Goal: Task Accomplishment & Management: Use online tool/utility

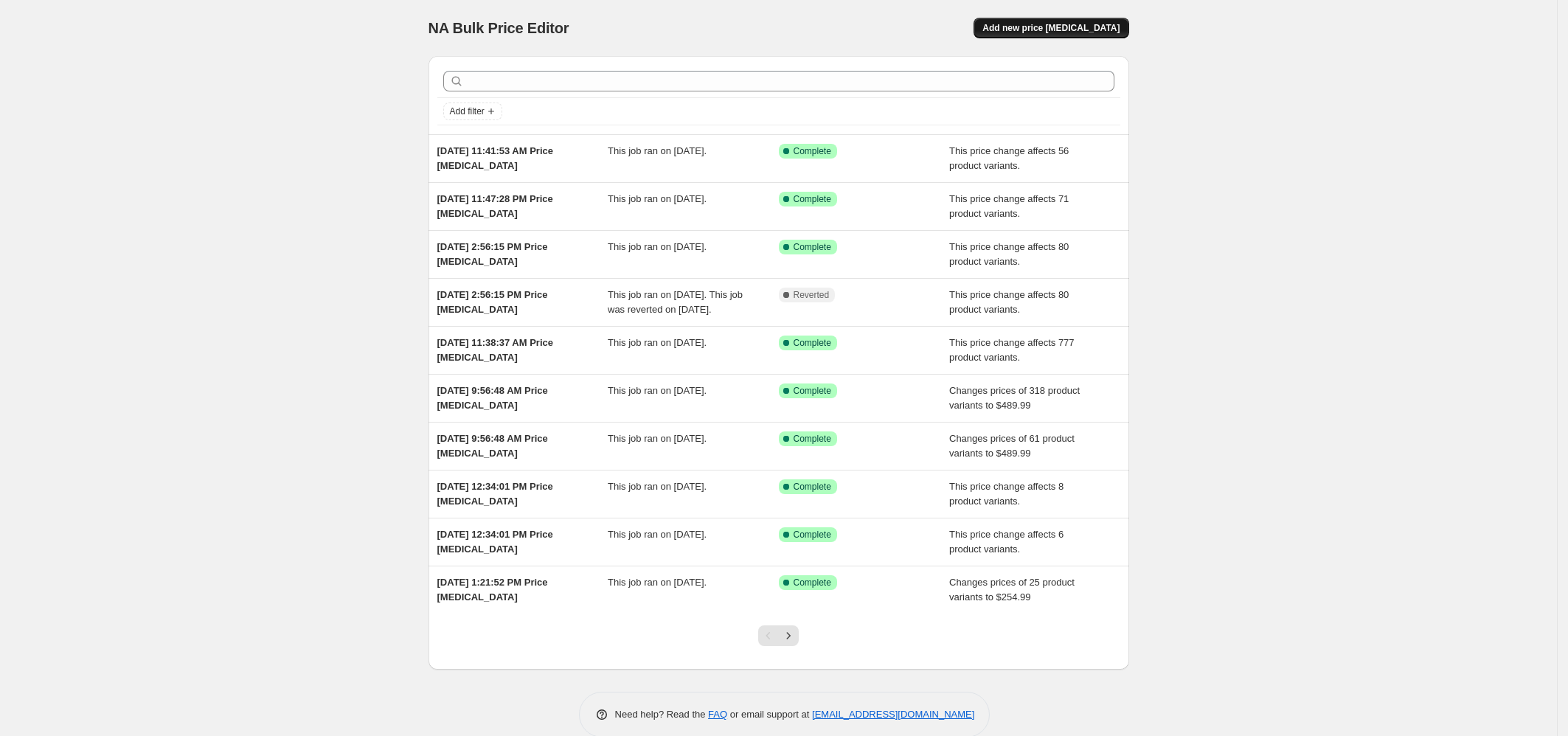
click at [1090, 27] on span "Add new price [MEDICAL_DATA]" at bounding box center [1051, 28] width 137 height 12
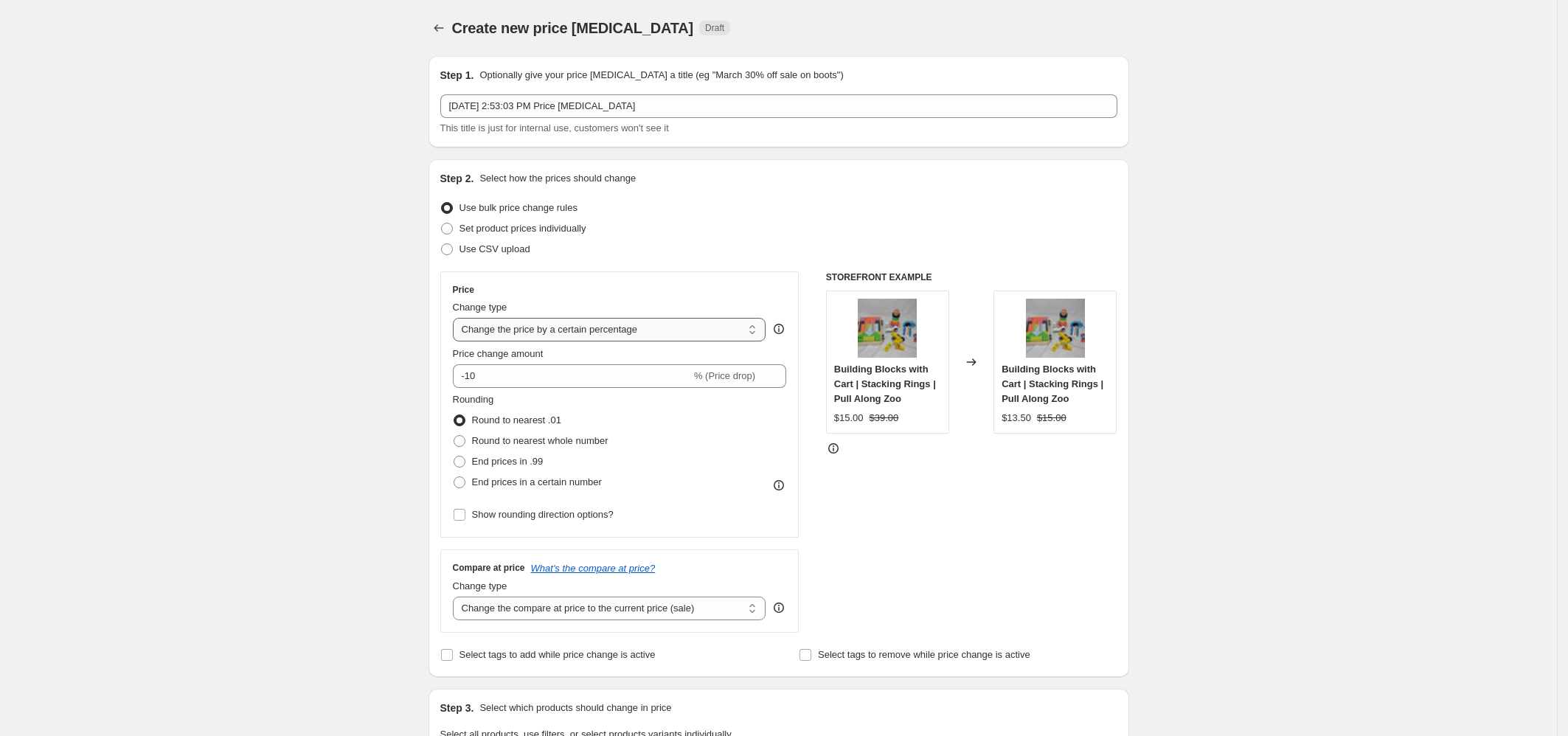
click at [563, 329] on select "Change the price to a certain amount Change the price by a certain amount Chang…" at bounding box center [610, 329] width 314 height 23
select select "no_change"
click at [458, 318] on select "Change the price to a certain amount Change the price by a certain amount Chang…" at bounding box center [610, 329] width 314 height 23
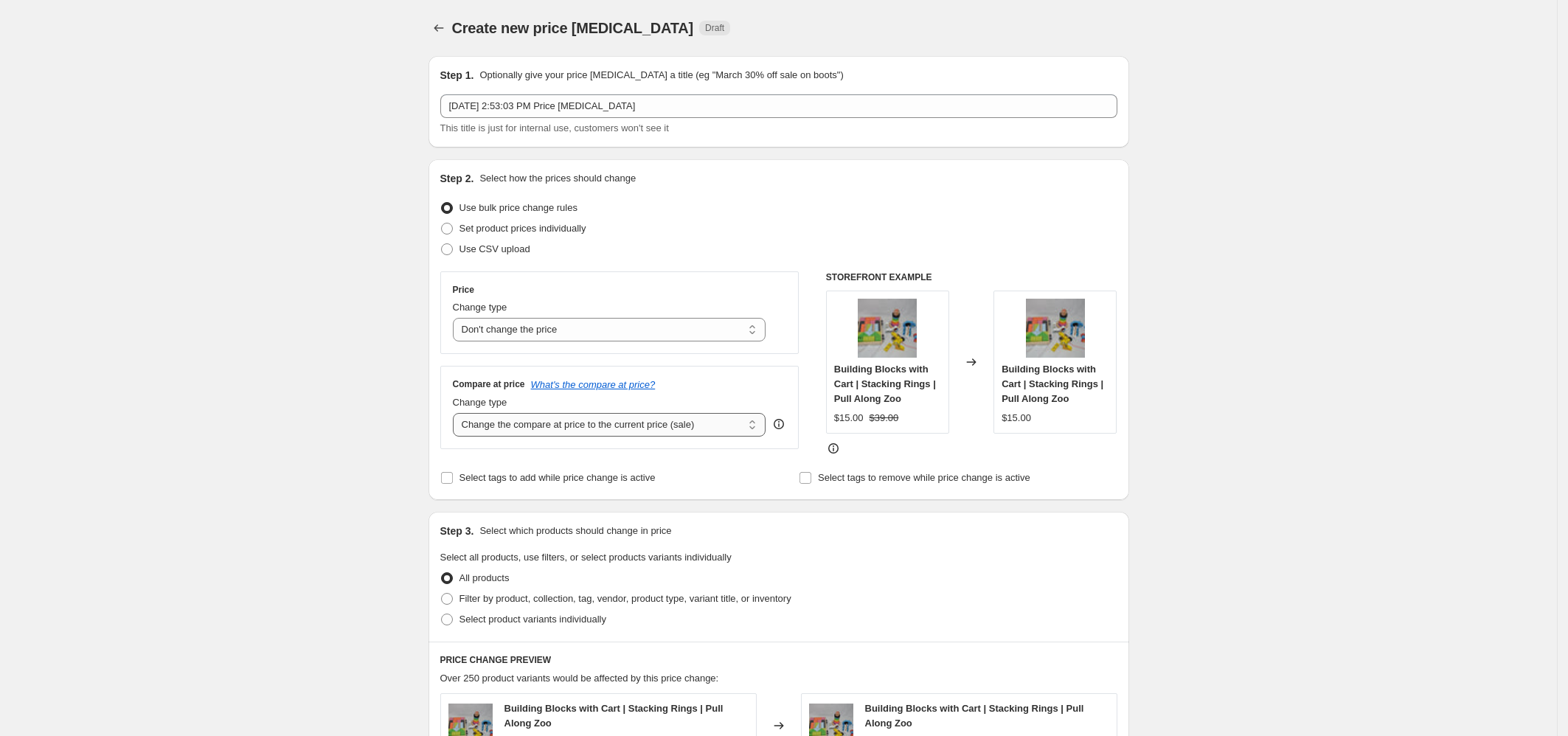
click at [526, 422] on select "Change the compare at price to the current price (sale) Change the compare at p…" at bounding box center [610, 424] width 314 height 23
select select "to"
click at [458, 413] on select "Change the compare at price to the current price (sale) Change the compare at p…" at bounding box center [610, 424] width 314 height 23
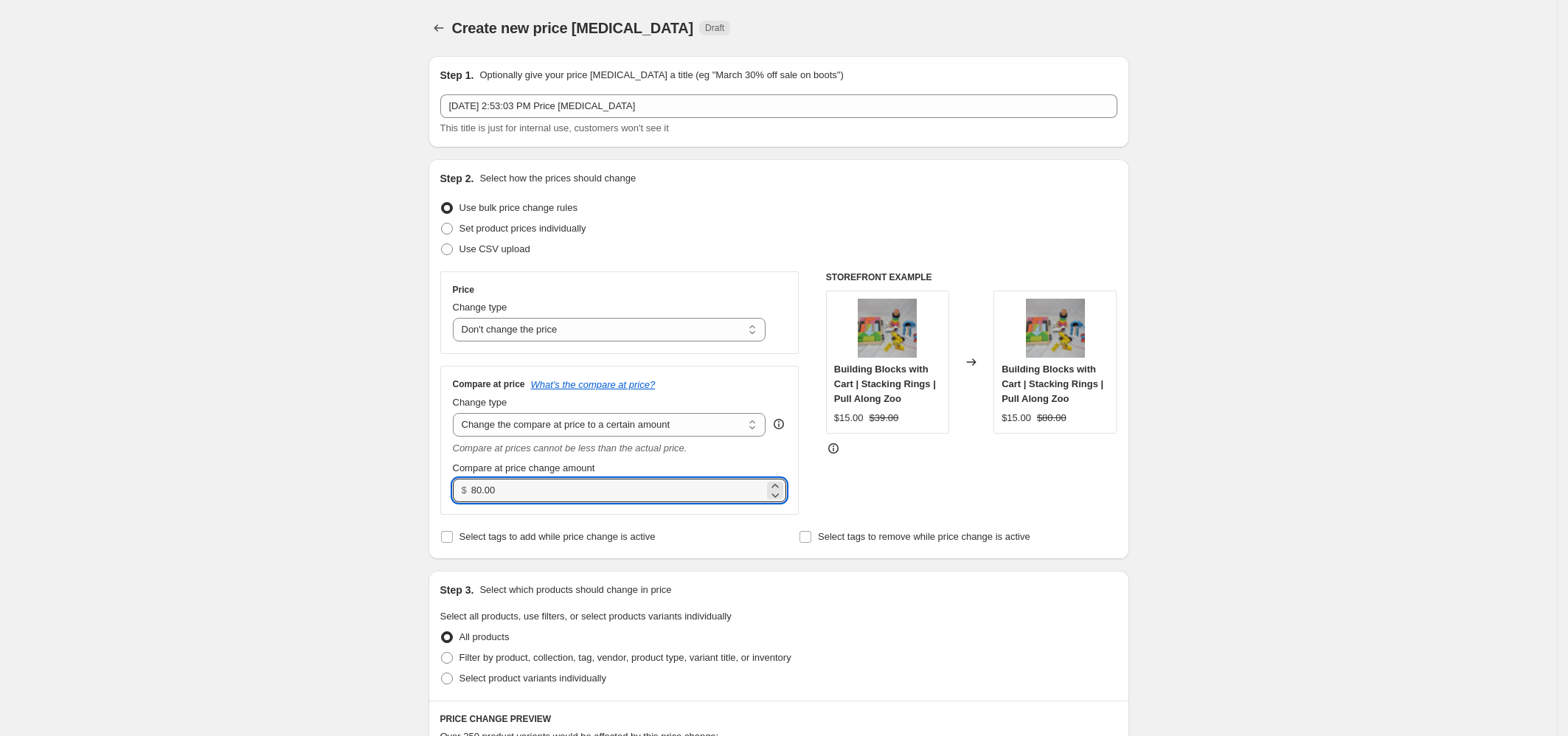
drag, startPoint x: 516, startPoint y: 490, endPoint x: 449, endPoint y: 479, distance: 67.9
click at [449, 479] on div "Compare at price What's the compare at price? Change type Change the compare at…" at bounding box center [620, 440] width 360 height 149
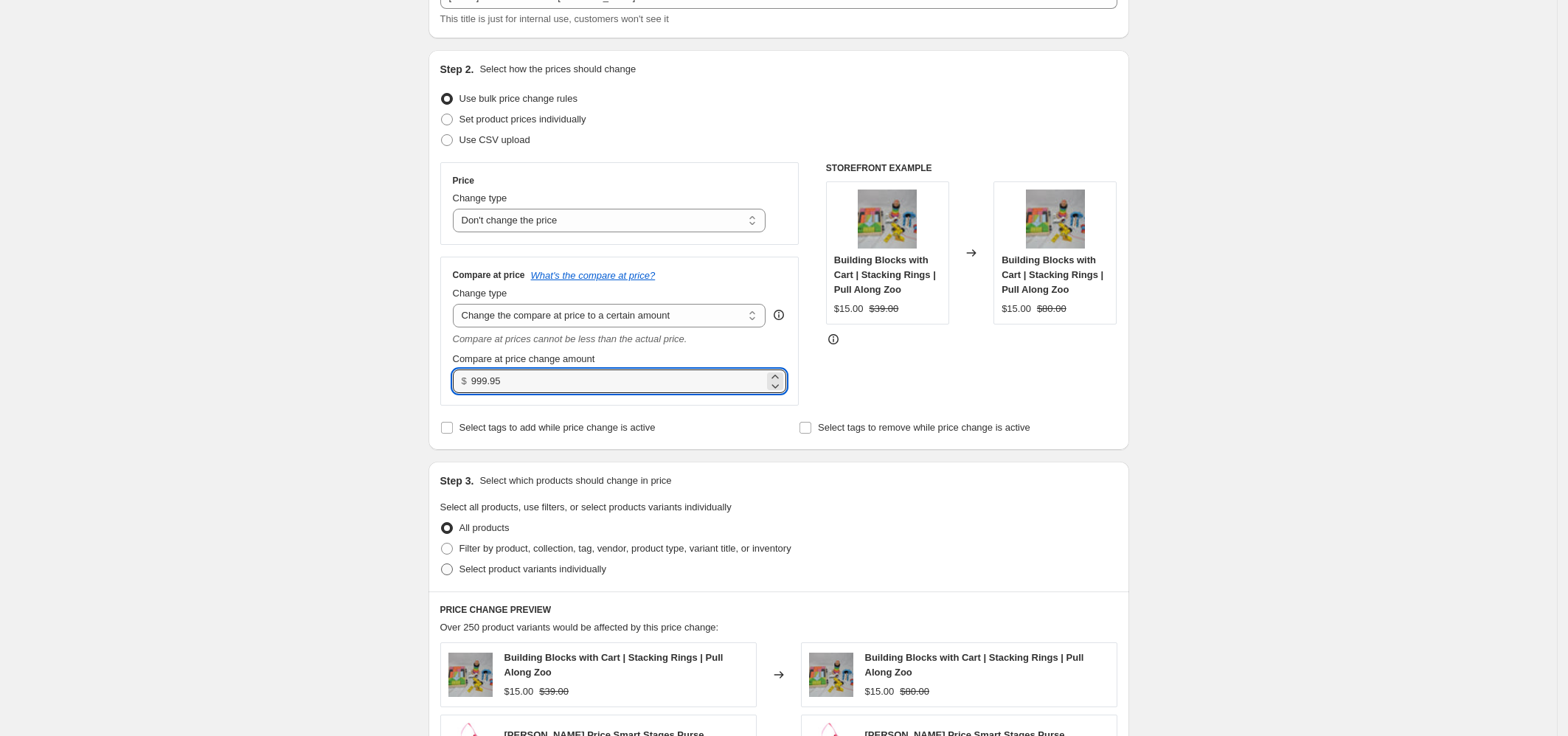
scroll to position [171, 0]
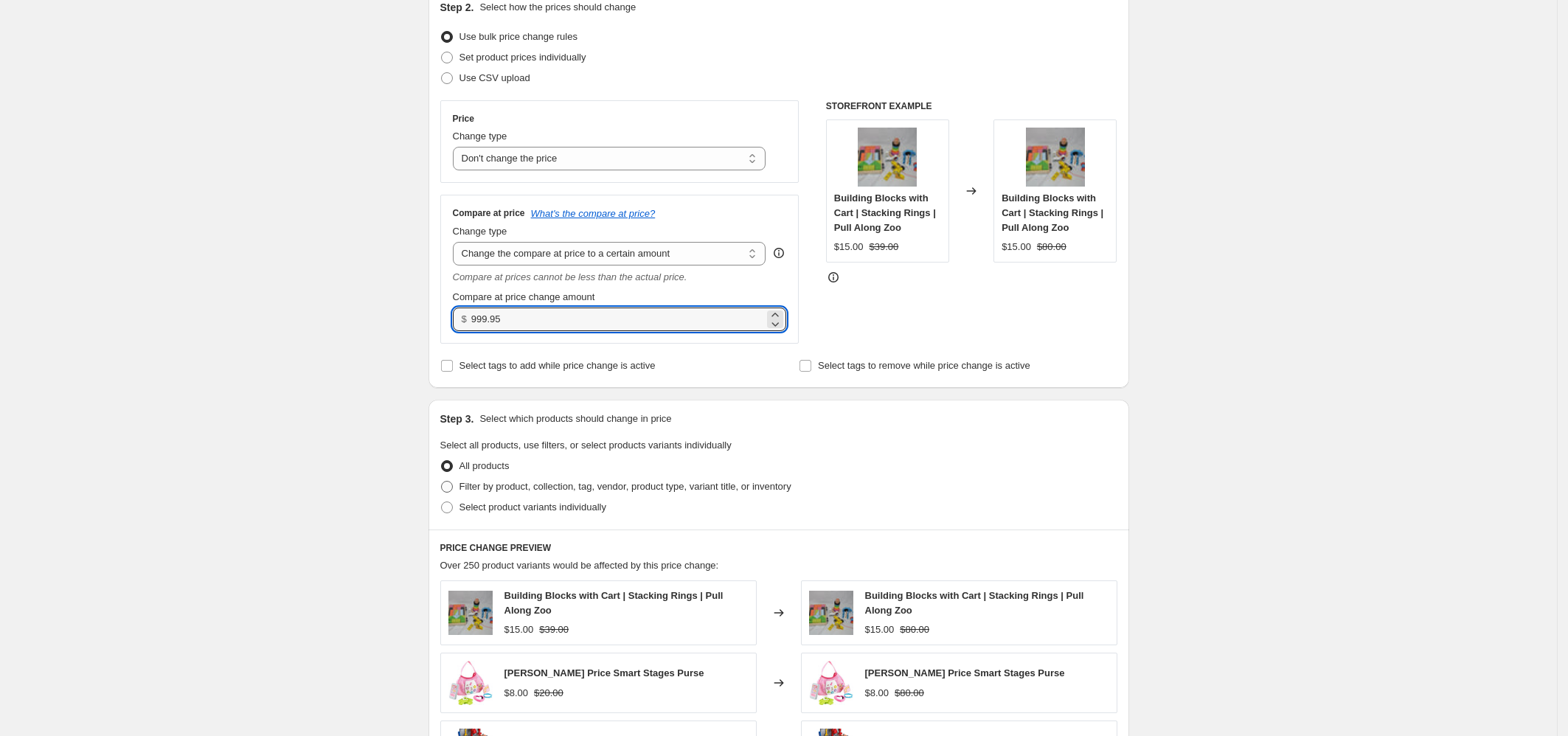
type input "999.95"
click at [453, 487] on span at bounding box center [446, 487] width 12 height 12
click at [442, 482] on input "Filter by product, collection, tag, vendor, product type, variant title, or inv…" at bounding box center [441, 481] width 1 height 1
radio input "true"
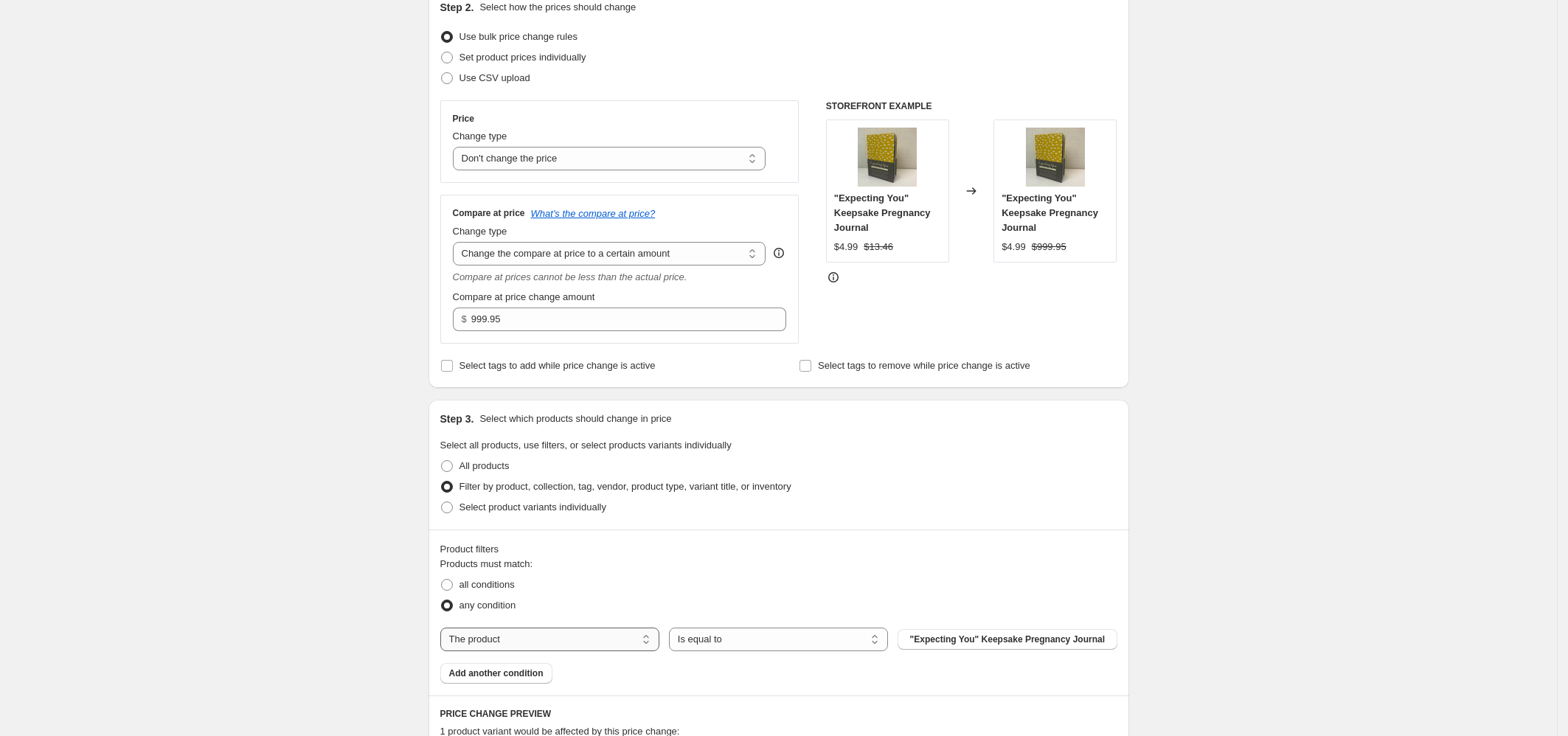
click at [501, 642] on select "The product The product's collection The product's tag The product's vendor The…" at bounding box center [550, 639] width 219 height 23
select select "tag"
click at [953, 638] on span "& Away Deluxe Doorway Jumper" at bounding box center [1007, 639] width 137 height 12
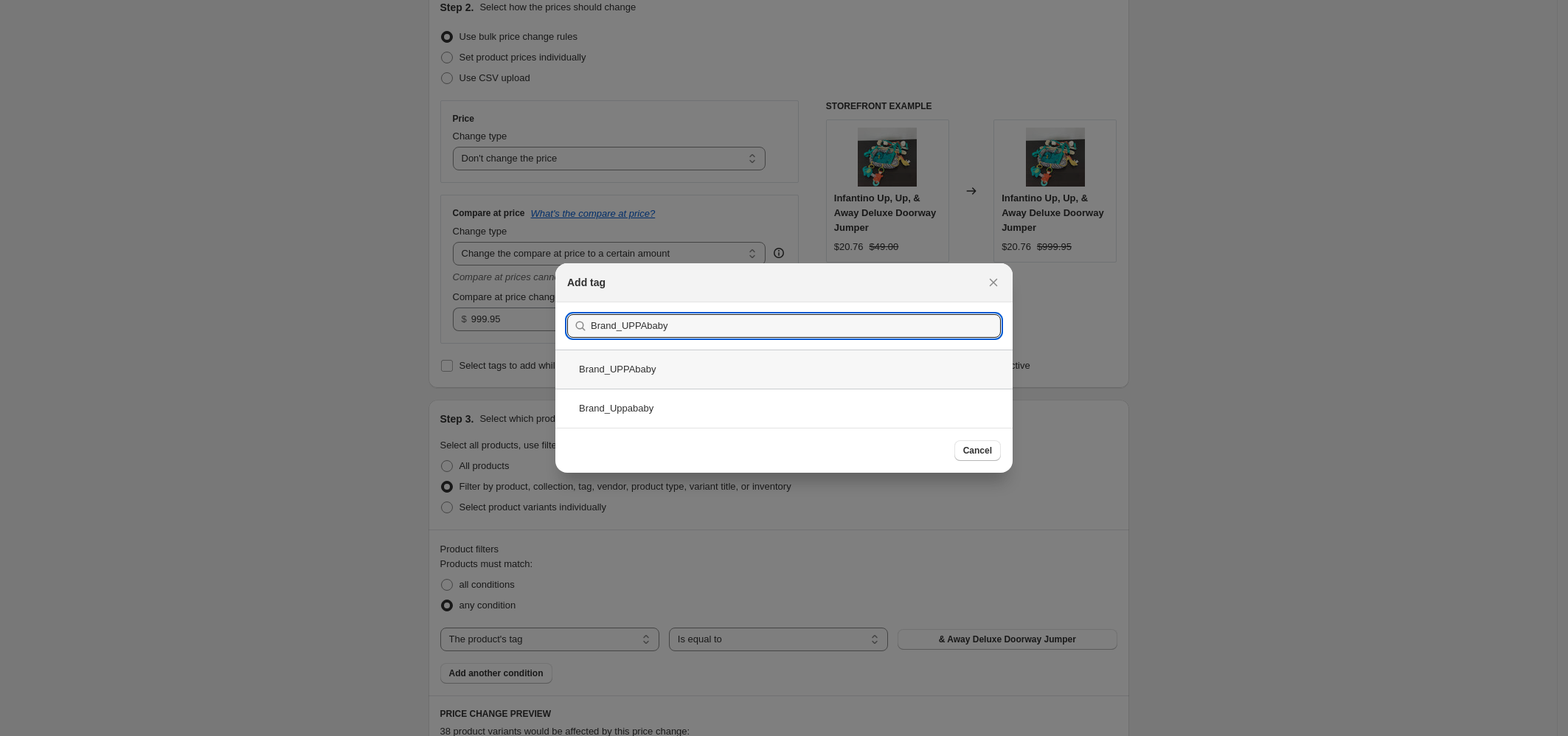
type input "Brand_UPPAbaby"
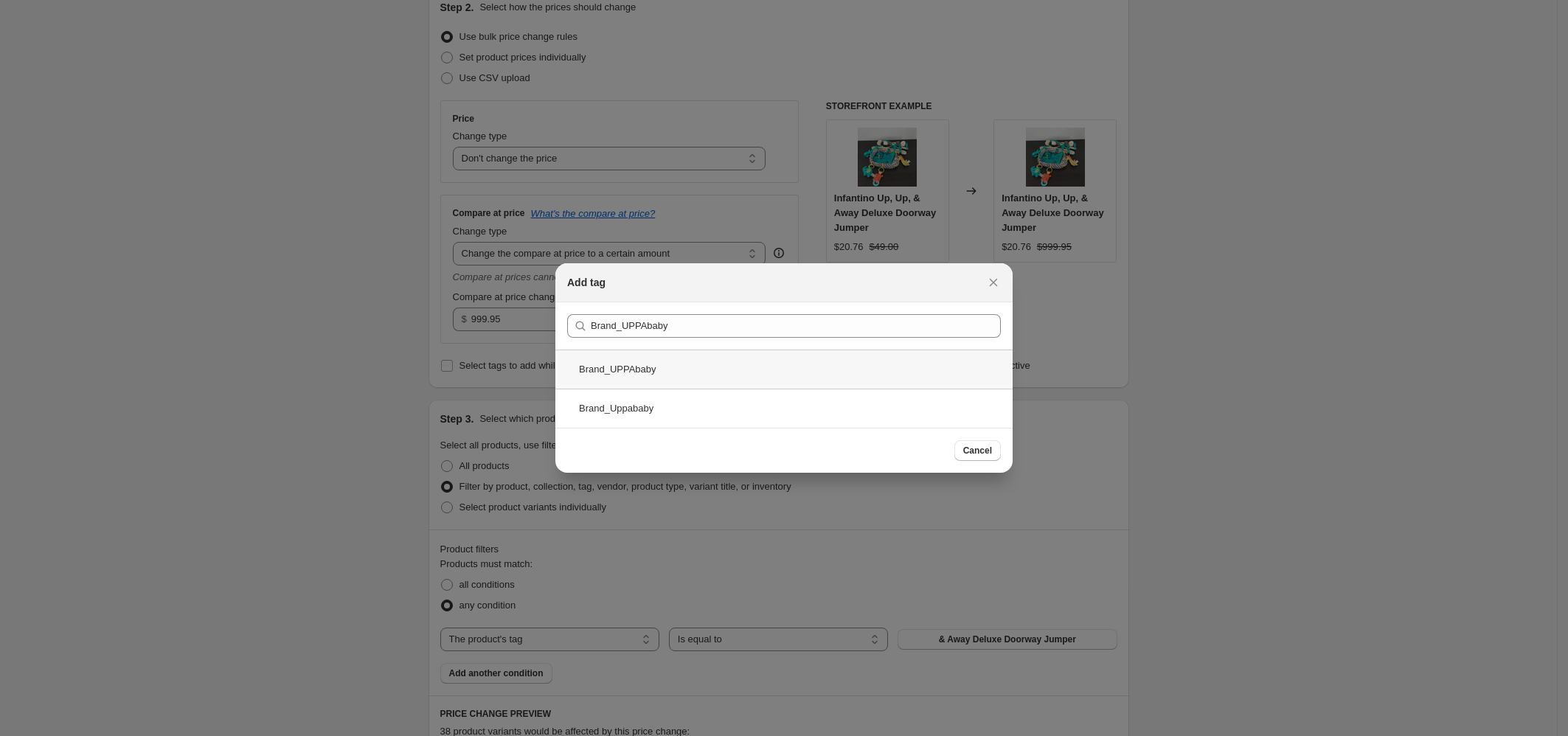
click at [704, 360] on div "Brand_UPPAbaby" at bounding box center [784, 369] width 458 height 39
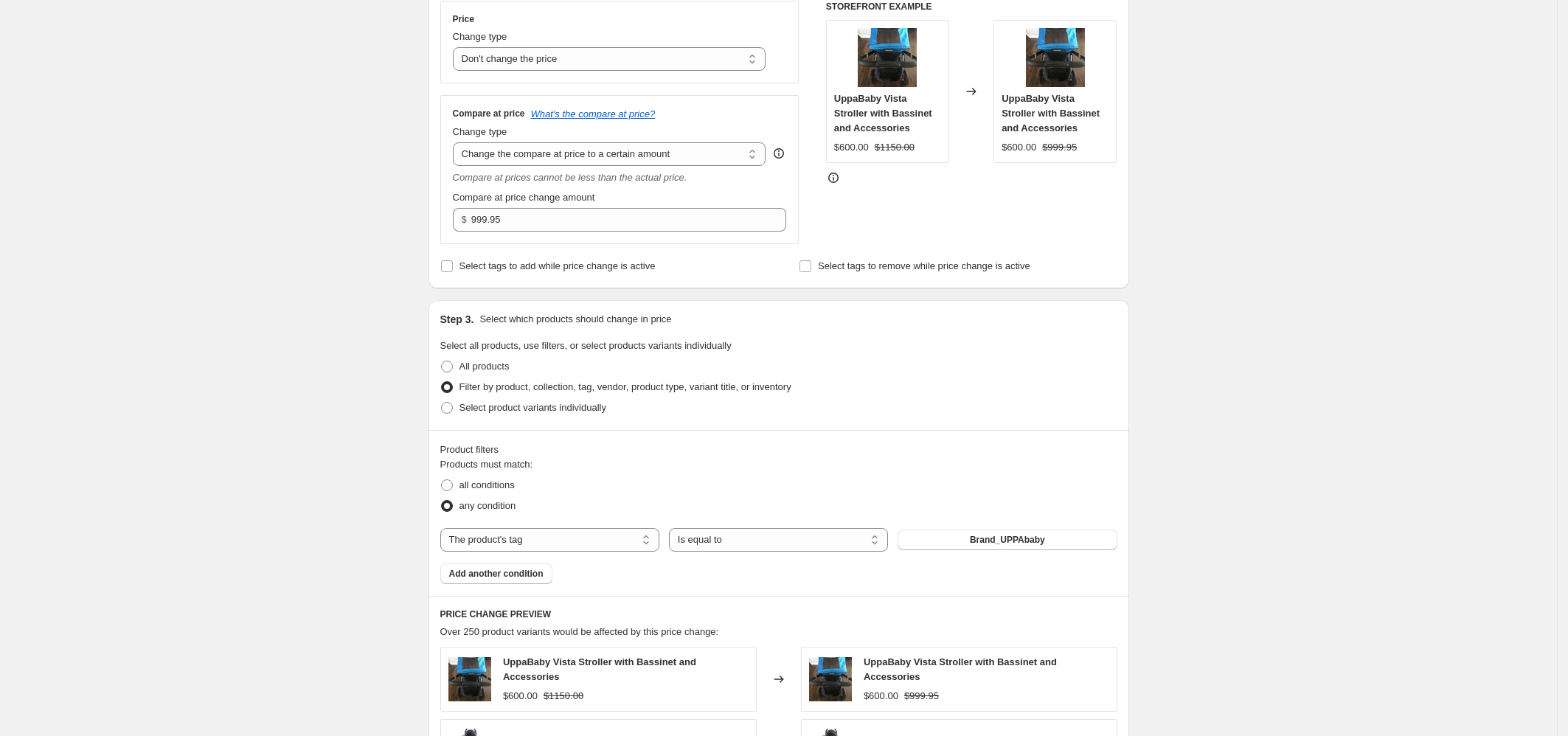
scroll to position [336, 0]
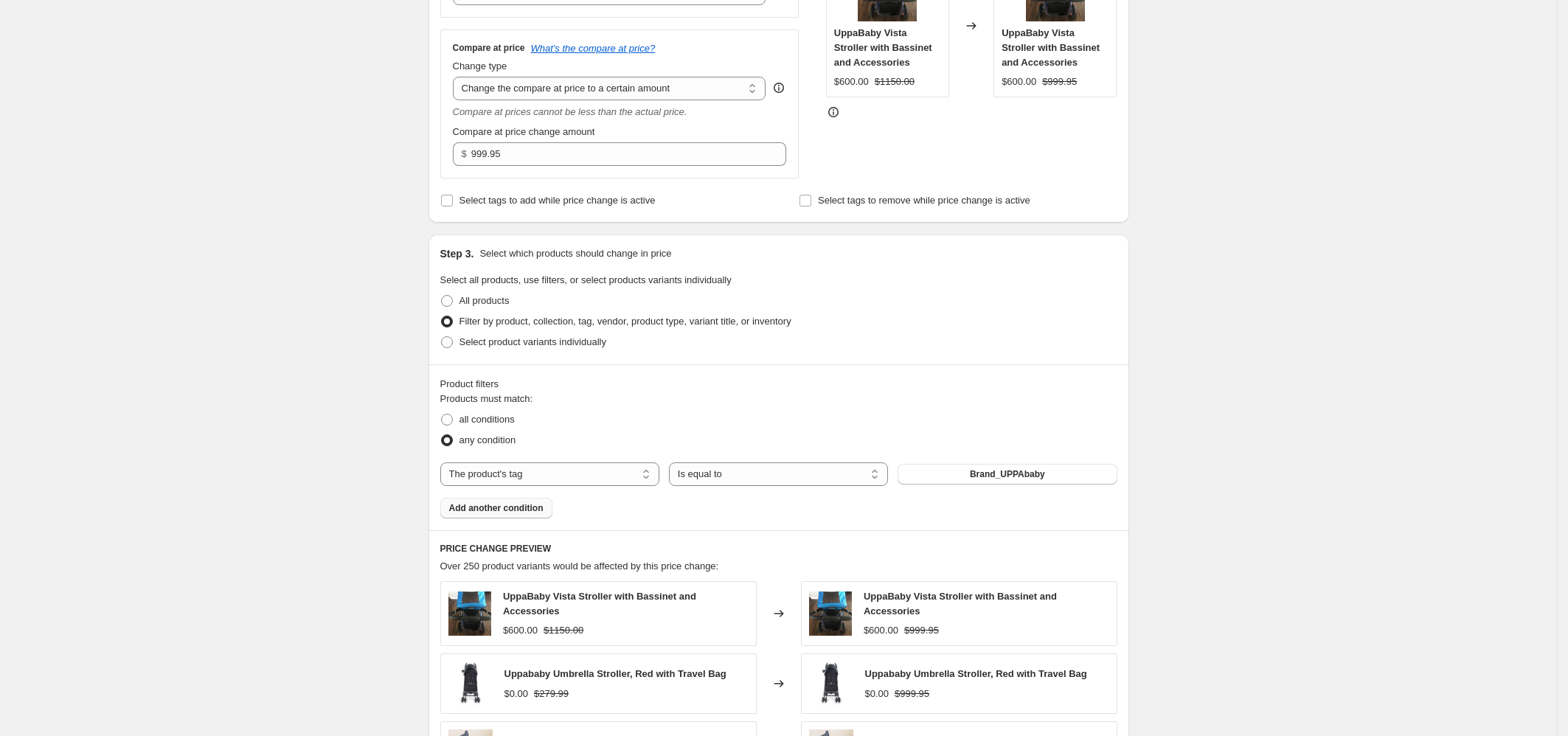
click at [534, 507] on span "Add another condition" at bounding box center [496, 508] width 94 height 12
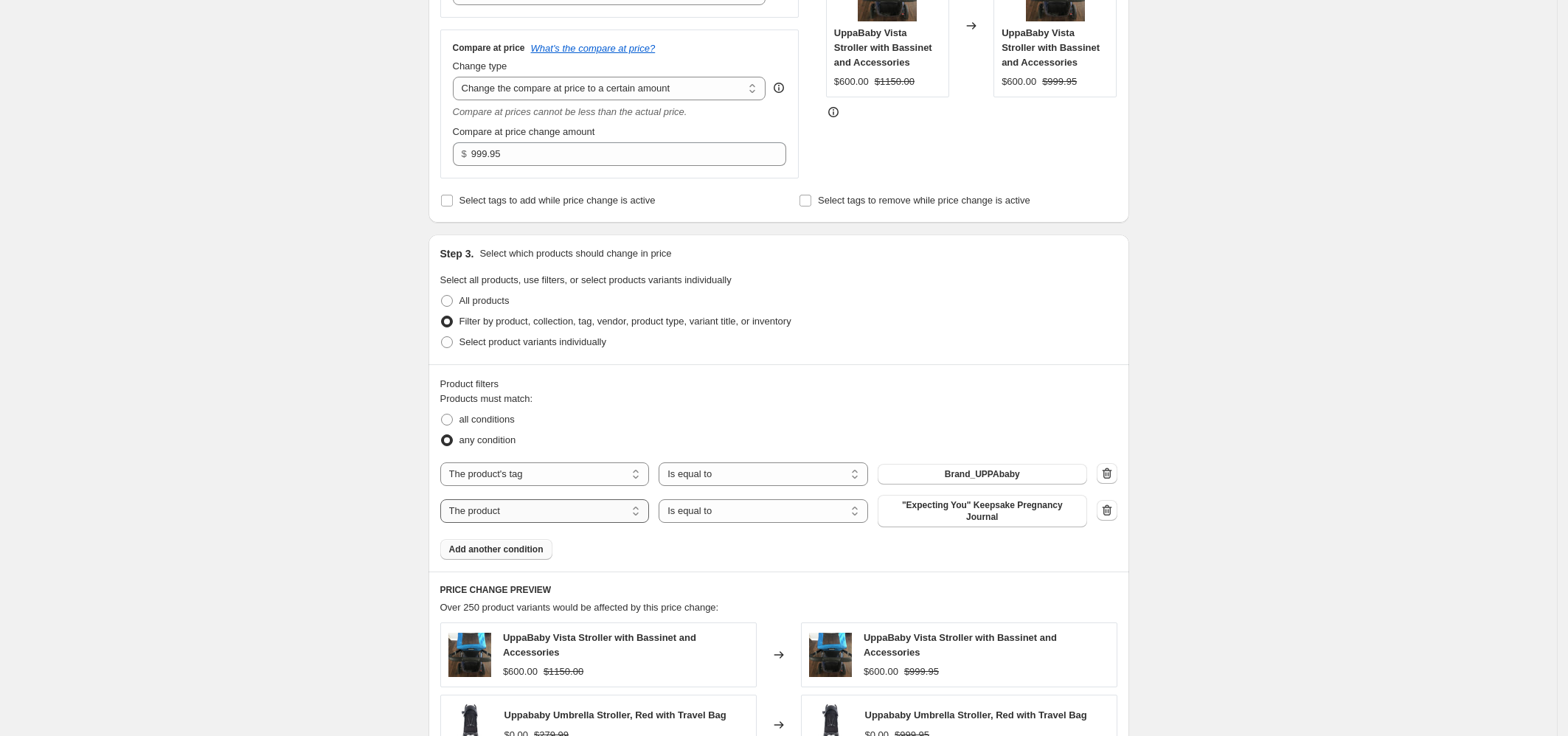
click at [610, 511] on select "The product The product's collection The product's tag The product's vendor The…" at bounding box center [545, 511] width 209 height 23
select select "tag"
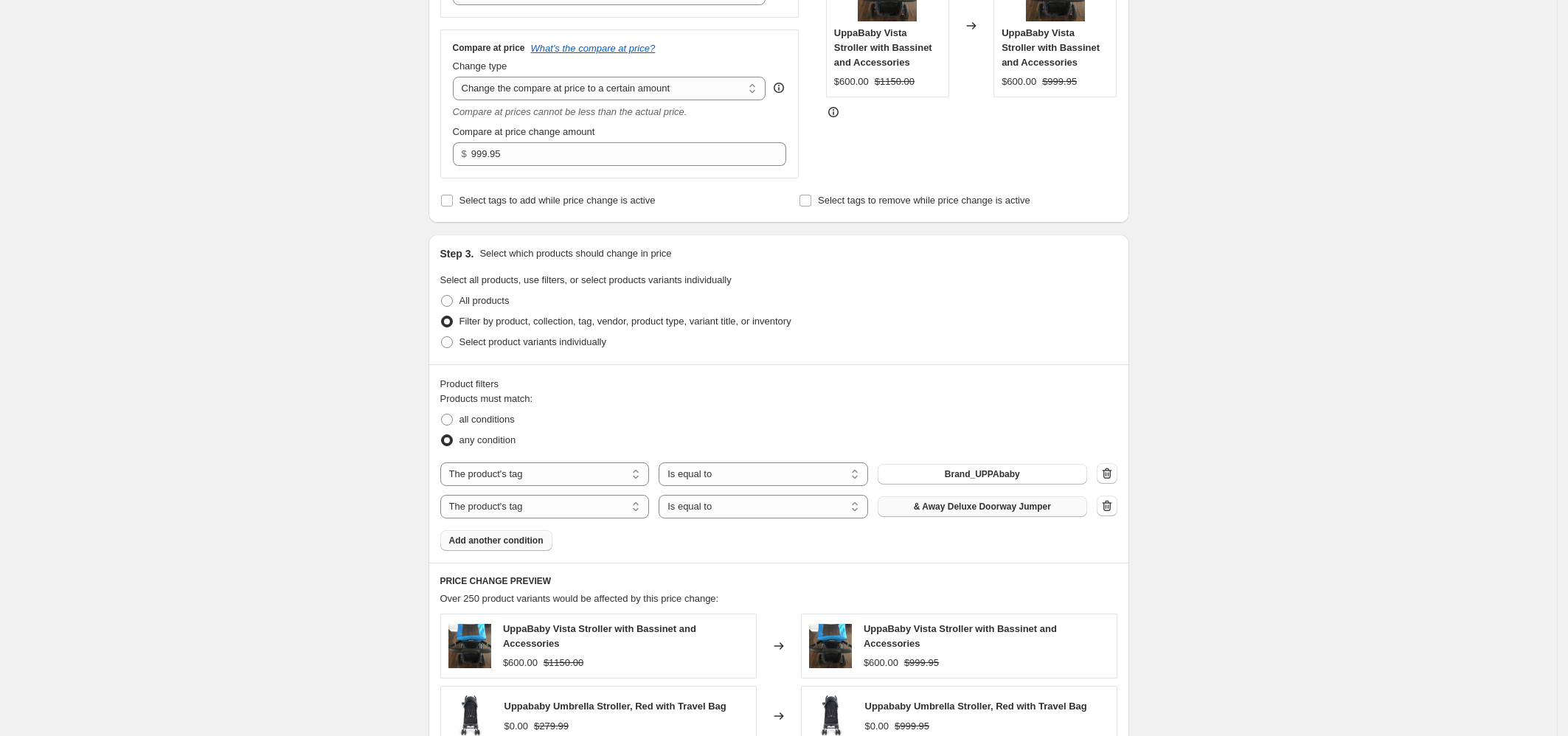
click at [1018, 509] on span "& Away Deluxe Doorway Jumper" at bounding box center [982, 506] width 137 height 12
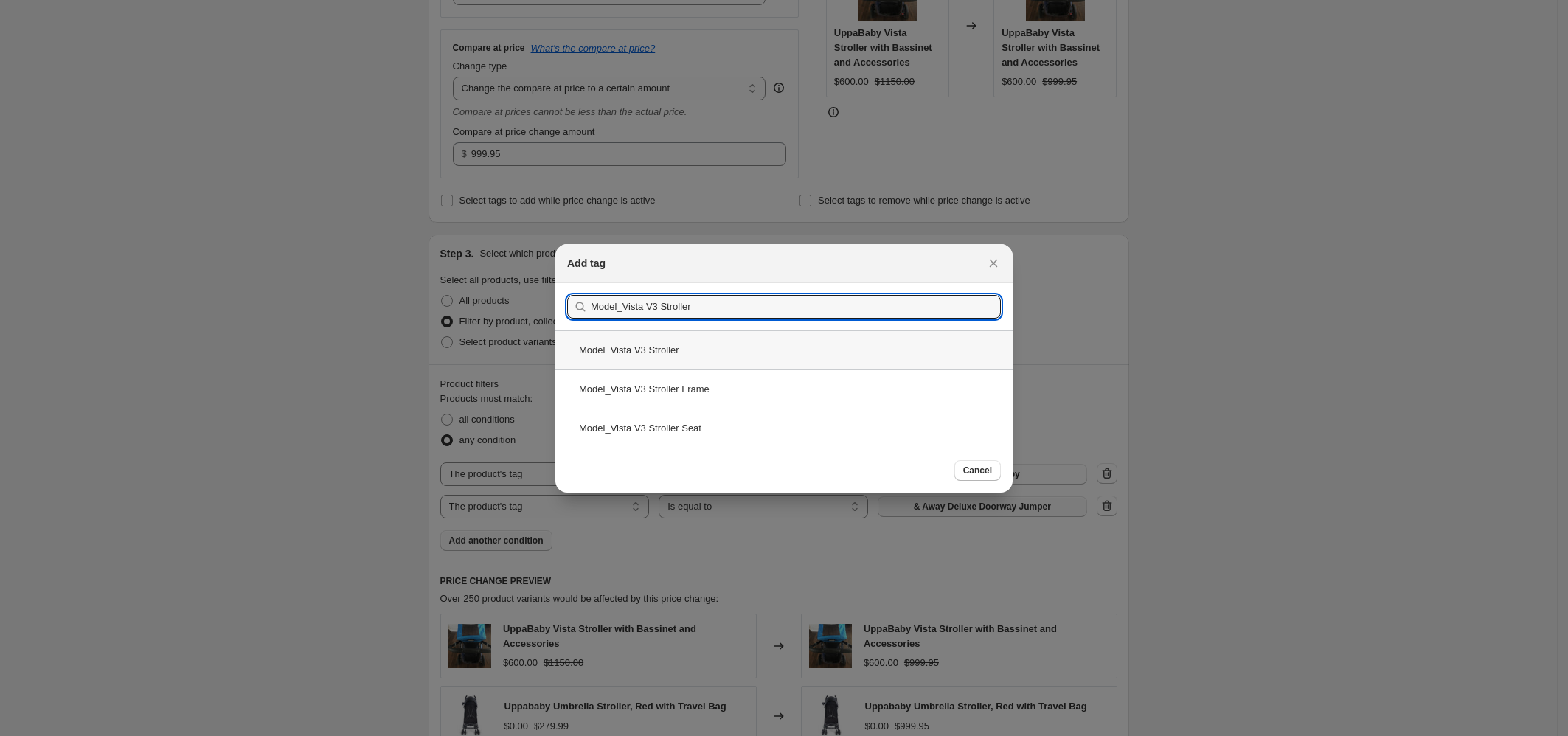
type input "Model_Vista V3 Stroller"
click at [685, 357] on div "Model_Vista V3 Stroller" at bounding box center [784, 350] width 458 height 39
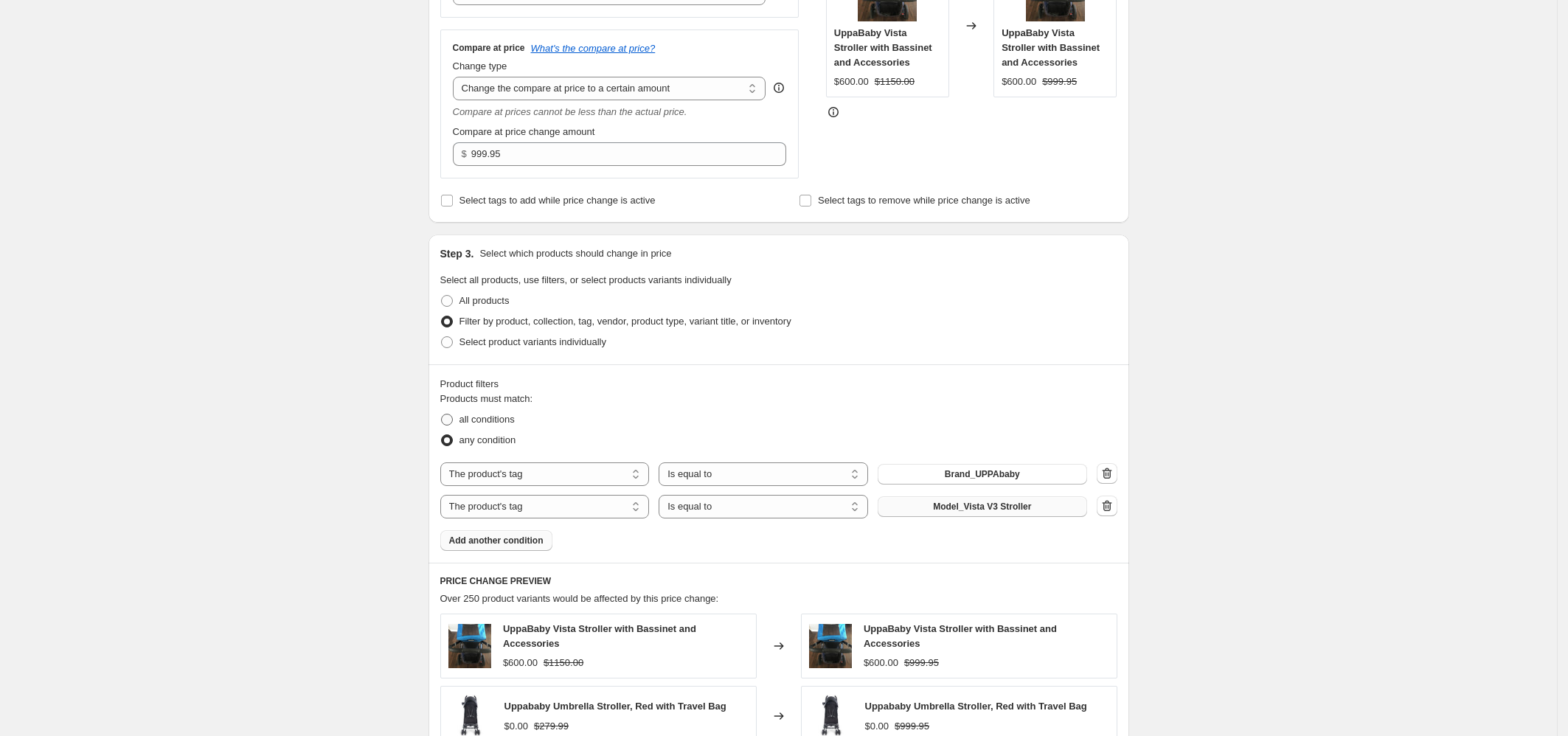
click at [451, 416] on span at bounding box center [446, 419] width 12 height 12
click at [442, 415] on input "all conditions" at bounding box center [441, 414] width 1 height 1
radio input "true"
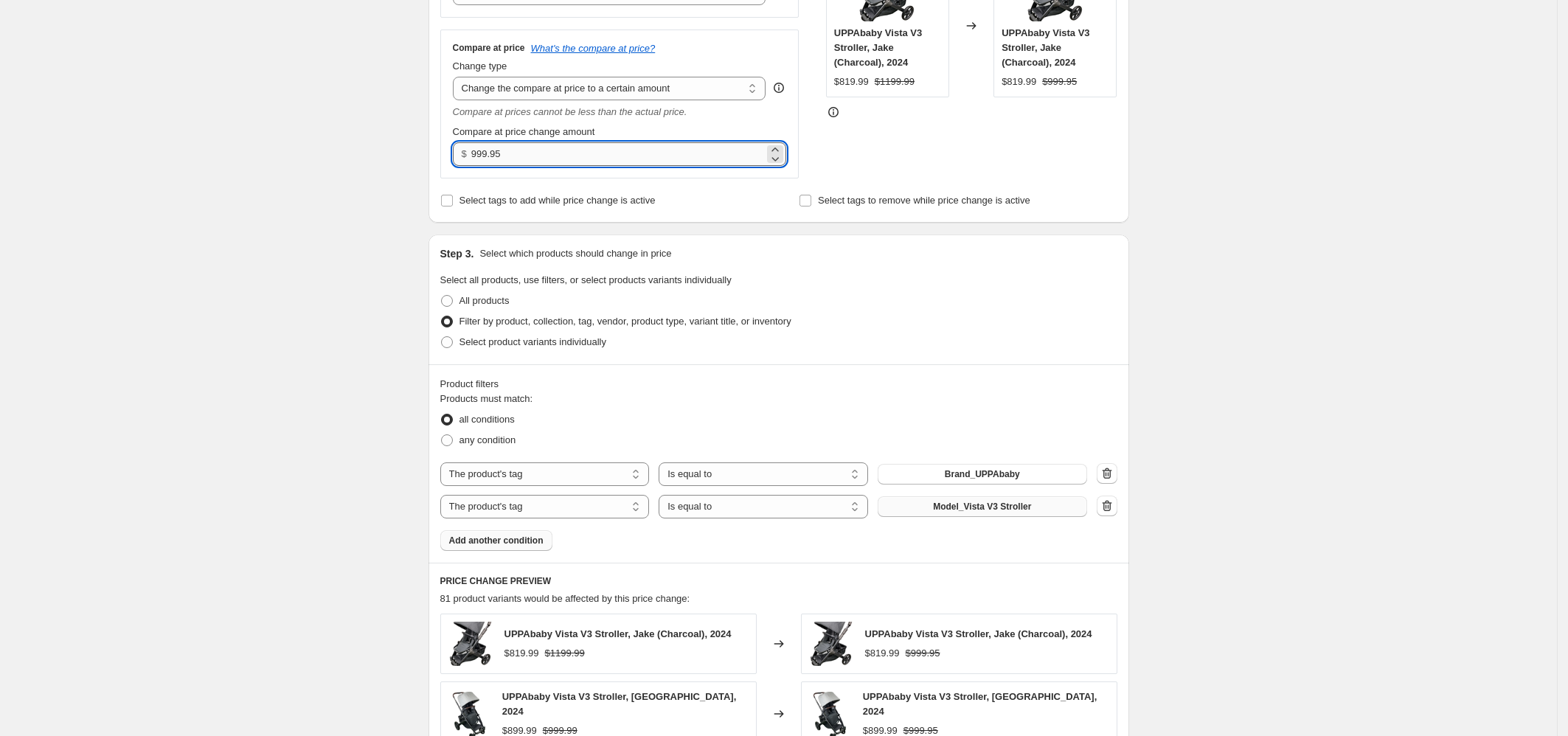
click at [523, 152] on input "999.95" at bounding box center [618, 153] width 293 height 23
type input "999.99"
click at [969, 377] on div "Product filters" at bounding box center [779, 385] width 677 height 15
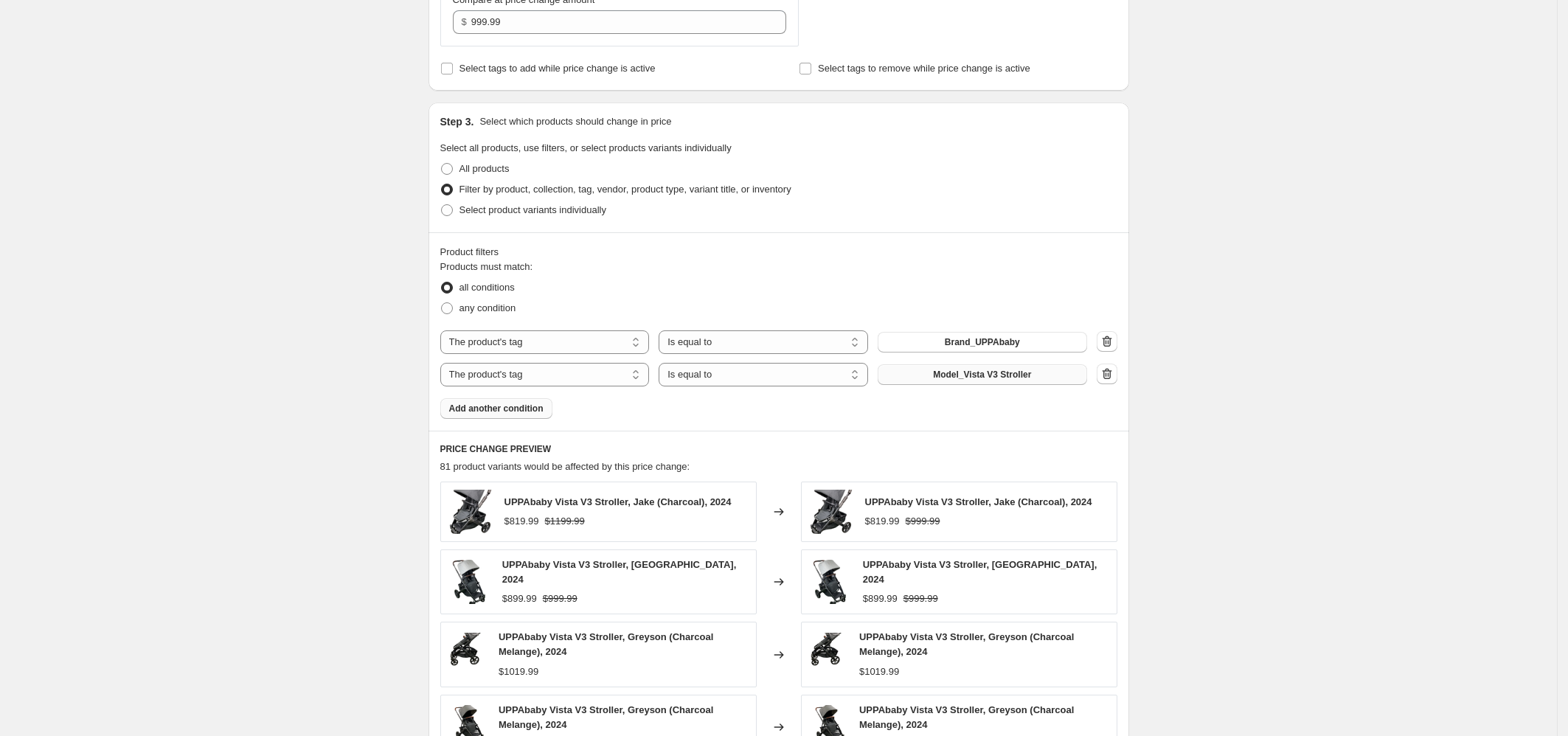
scroll to position [672, 0]
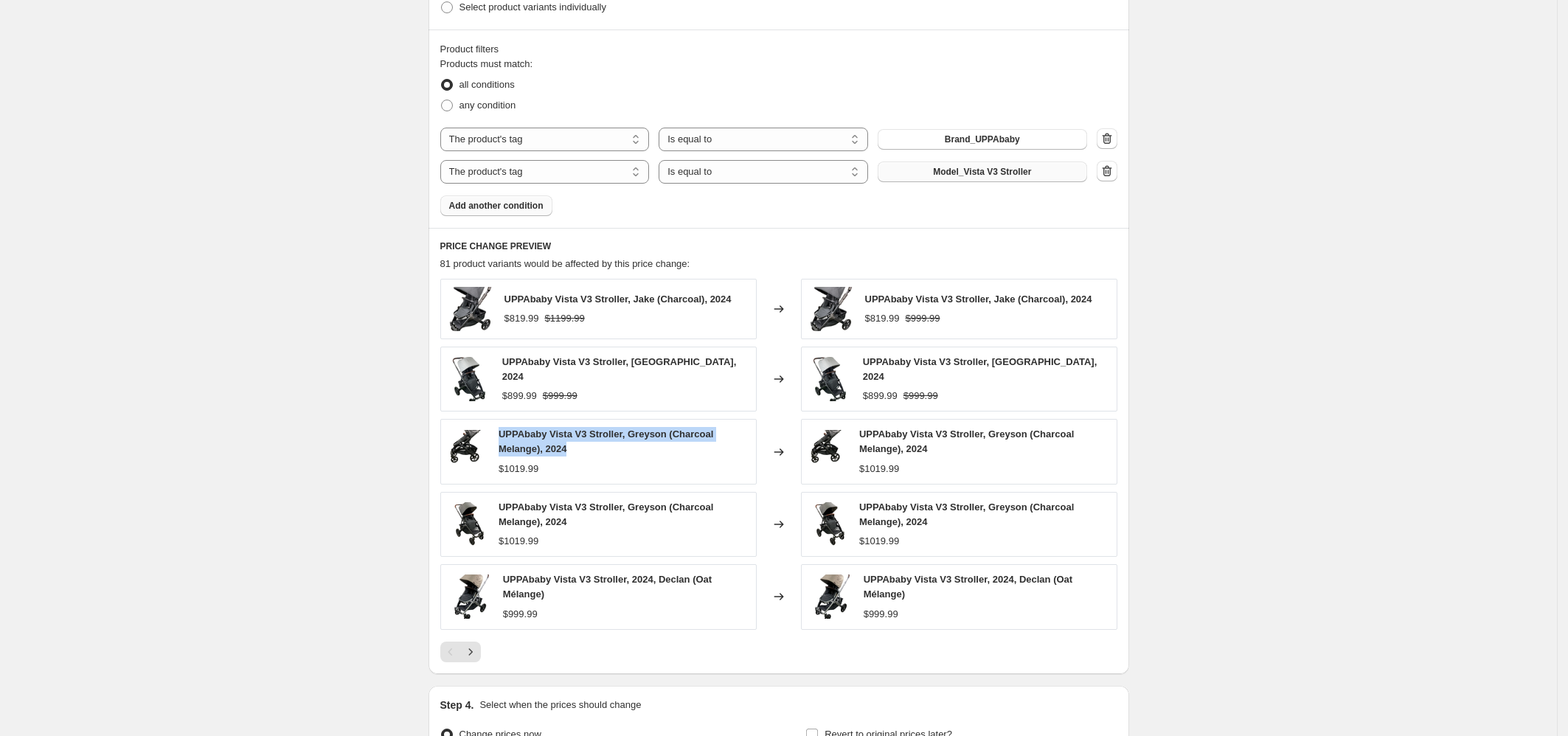
drag, startPoint x: 503, startPoint y: 433, endPoint x: 583, endPoint y: 448, distance: 81.4
click at [583, 448] on div "UPPAbaby Vista V3 Stroller, Greyson (Charcoal Melange), 2024" at bounding box center [624, 442] width 250 height 30
copy span "UPPAbaby Vista V3 Stroller, Greyson (Charcoal Melange), 2024"
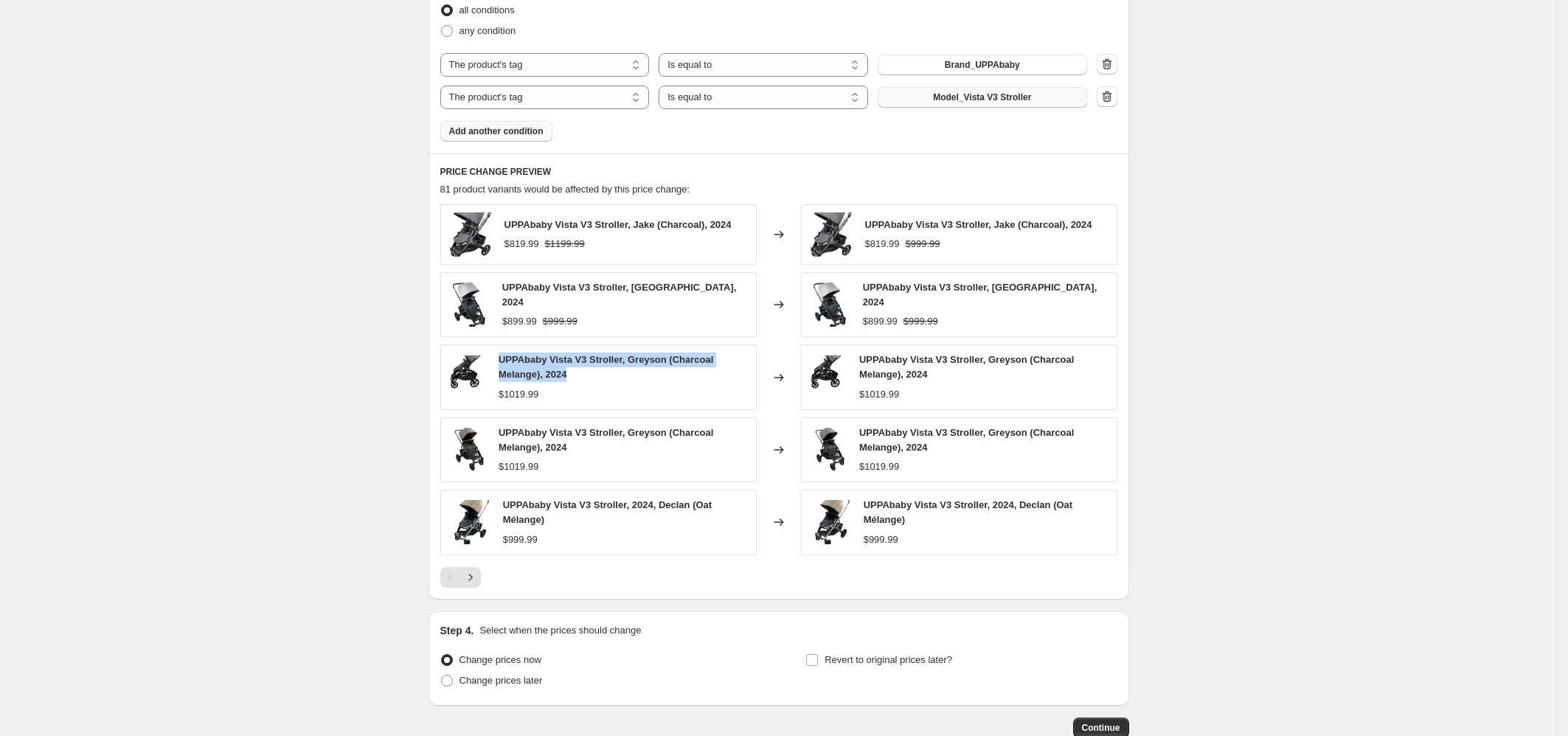
scroll to position [835, 0]
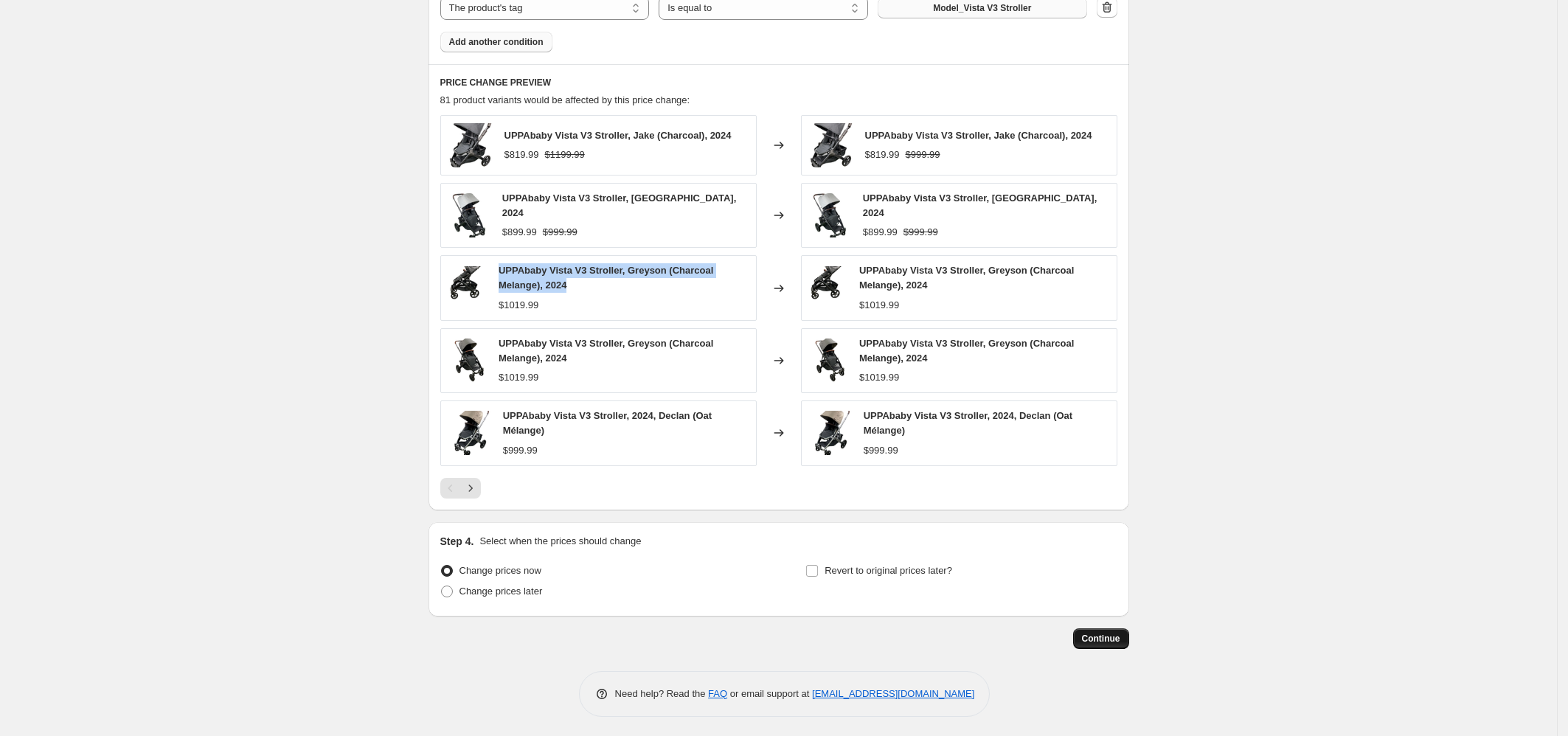
click at [1121, 633] on span "Continue" at bounding box center [1101, 639] width 38 height 12
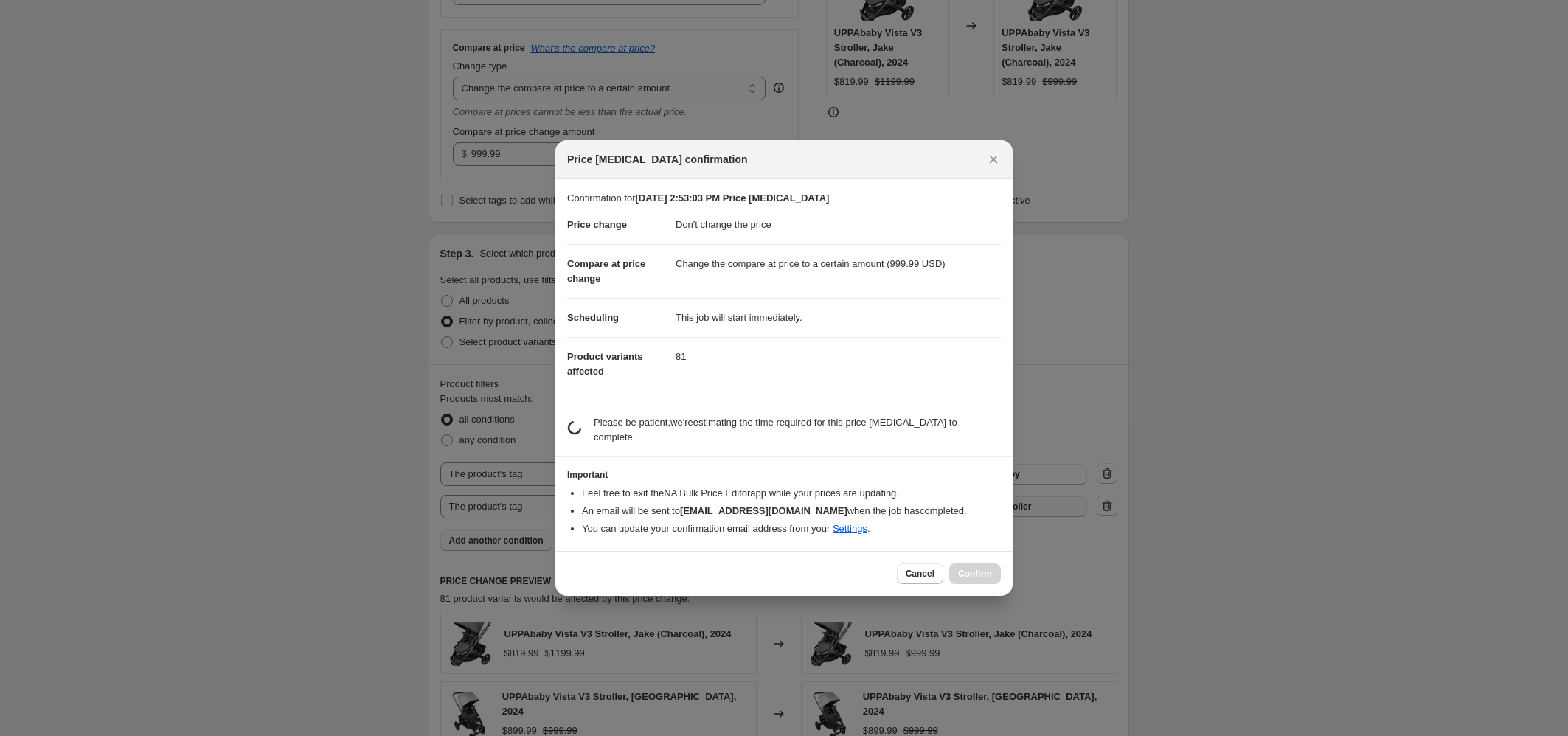
scroll to position [0, 0]
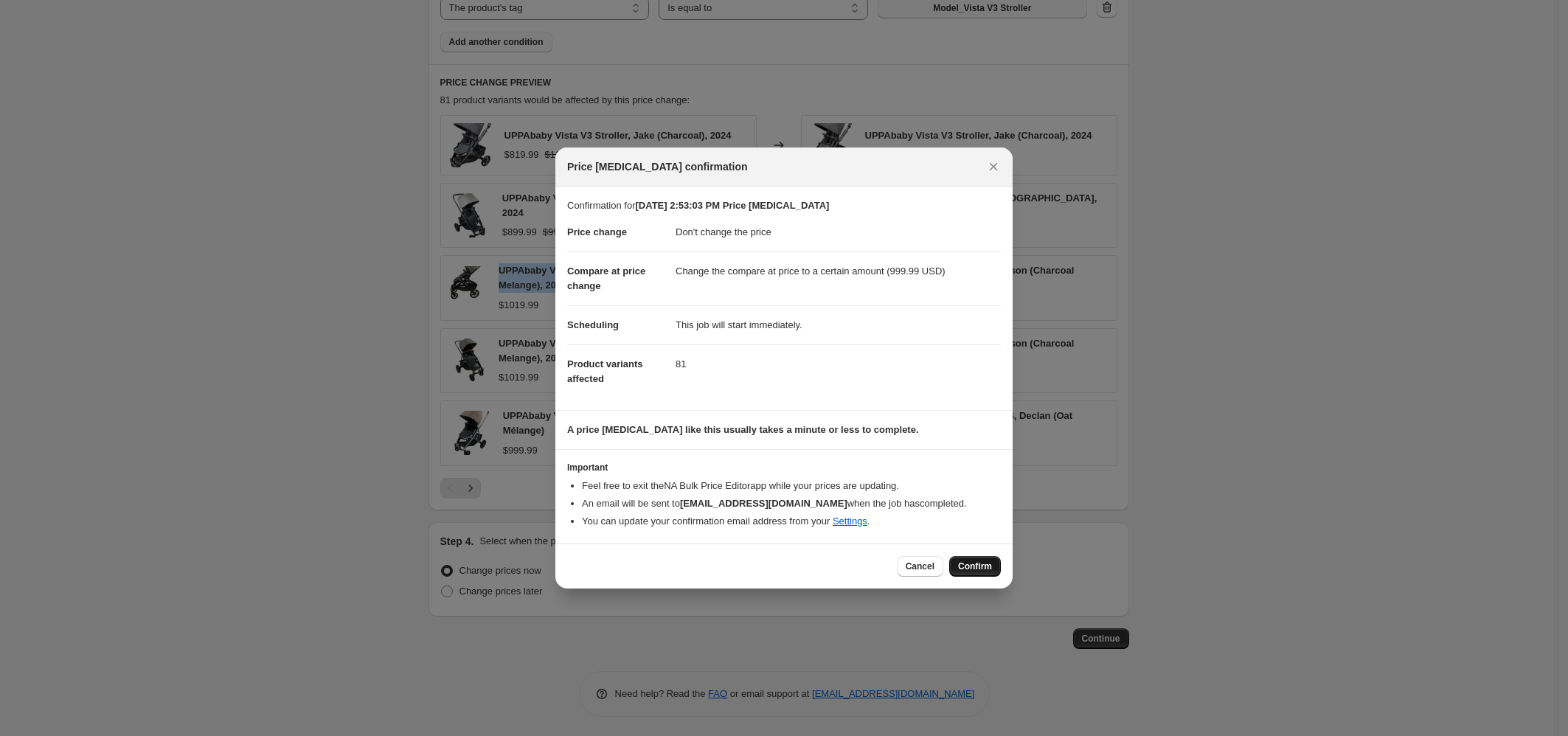
click at [977, 568] on span "Confirm" at bounding box center [975, 566] width 34 height 12
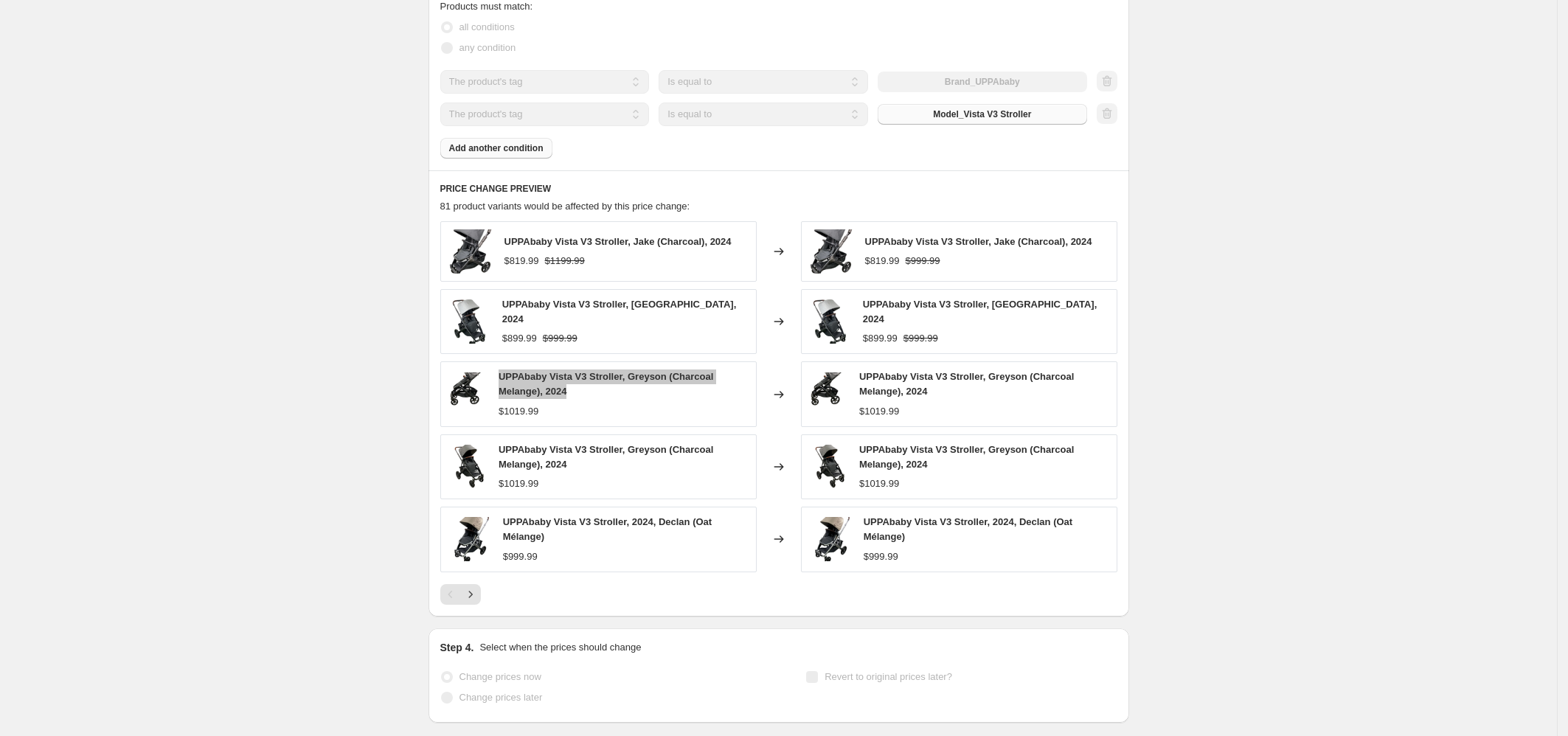
select select "no_change"
select select "to"
select select "tag"
